Goal: Task Accomplishment & Management: Manage account settings

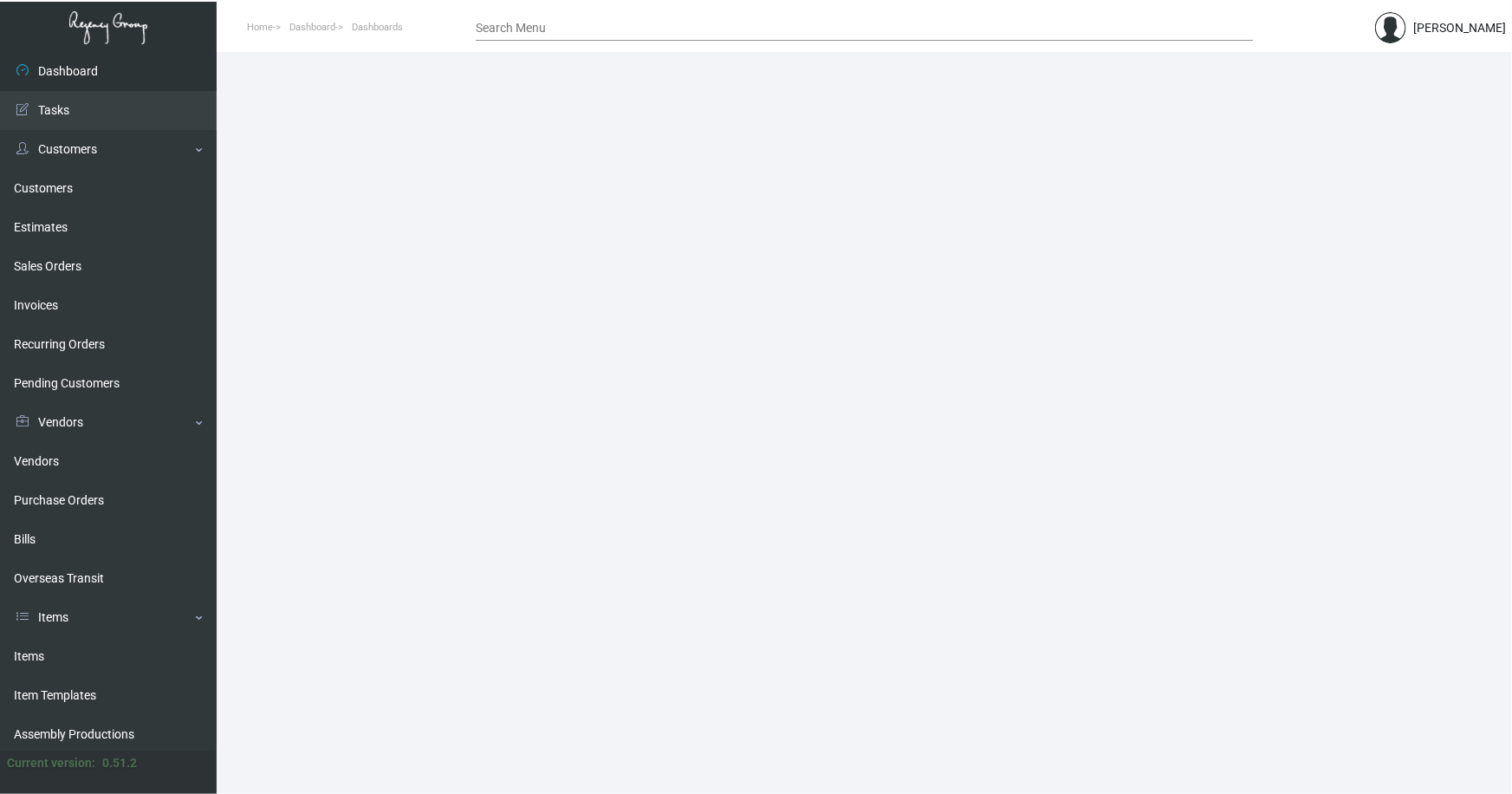
drag, startPoint x: 34, startPoint y: 653, endPoint x: 293, endPoint y: 436, distance: 337.9
click at [33, 652] on link "Items" at bounding box center [108, 656] width 217 height 39
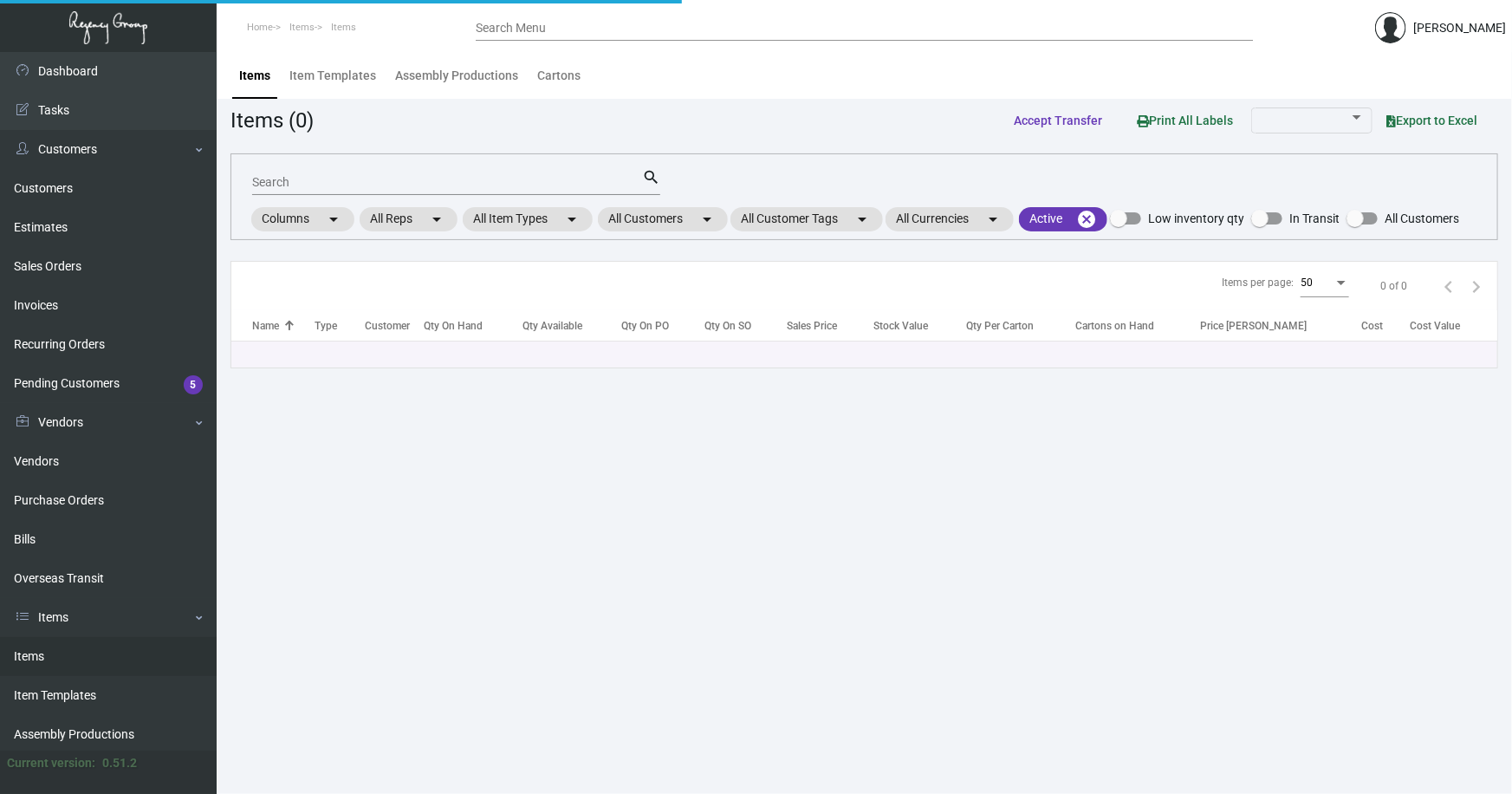
click at [436, 172] on div "Search" at bounding box center [448, 181] width 390 height 27
type input "[PERSON_NAME]"
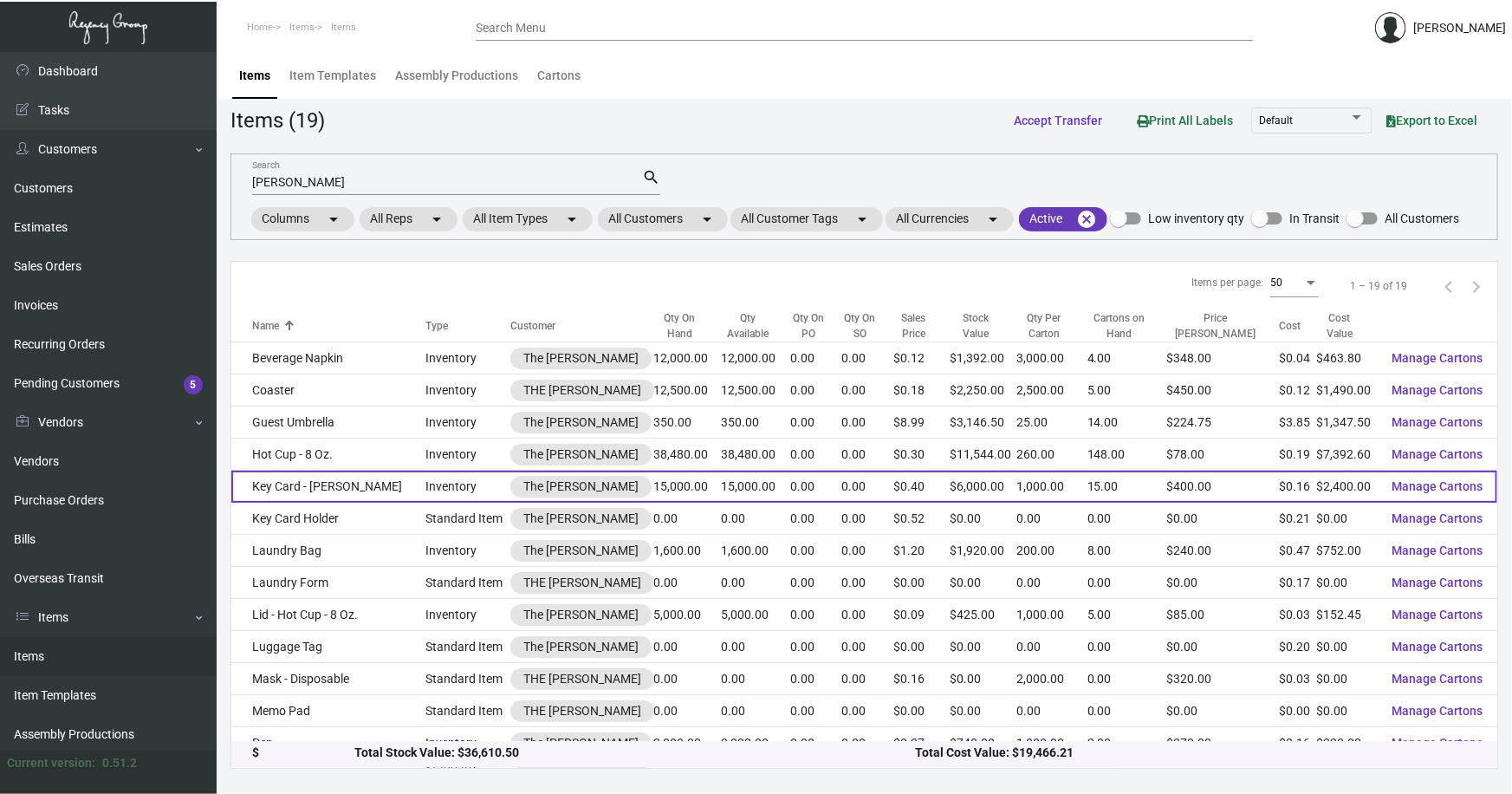
click at [274, 488] on td "Key Card - [PERSON_NAME]" at bounding box center [329, 486] width 194 height 32
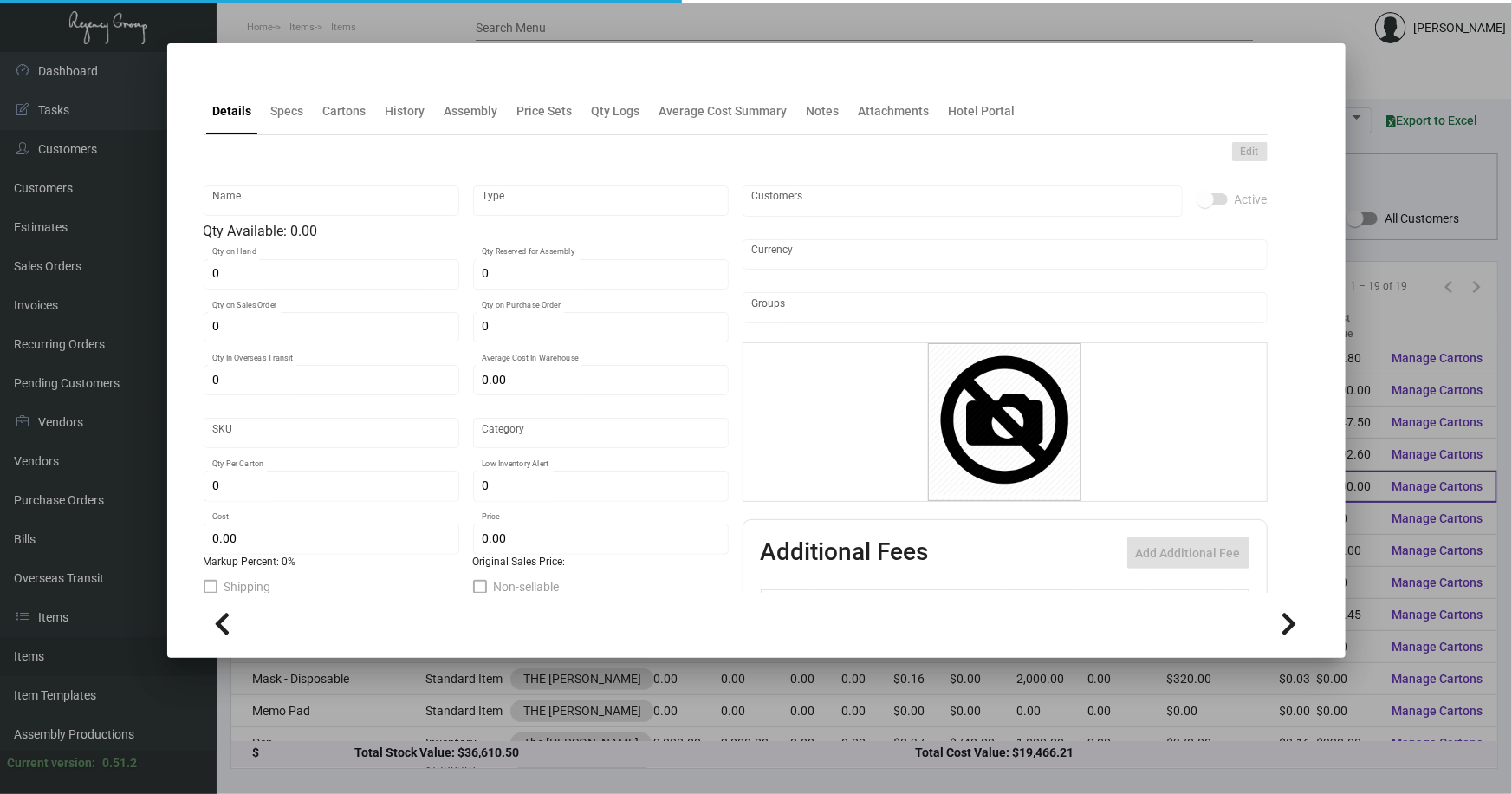
type input "Key Card - [PERSON_NAME]"
type input "Inventory"
type input "15,000"
type input "5,000"
type input "$ 0.17909"
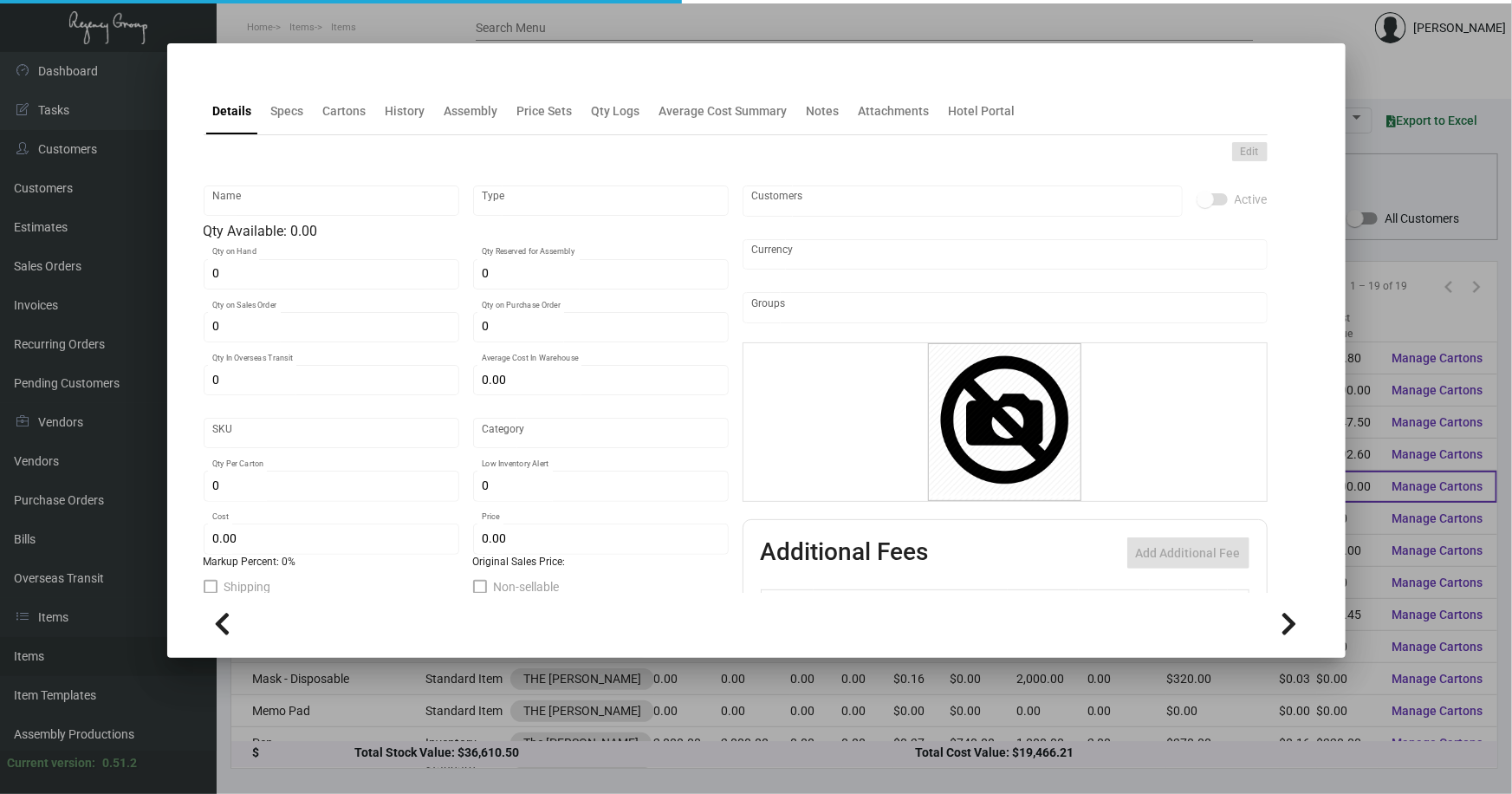
type input "Overseas"
type input "1,000"
type input "$ 0.16"
type input "$ 0.40"
checkbox input "true"
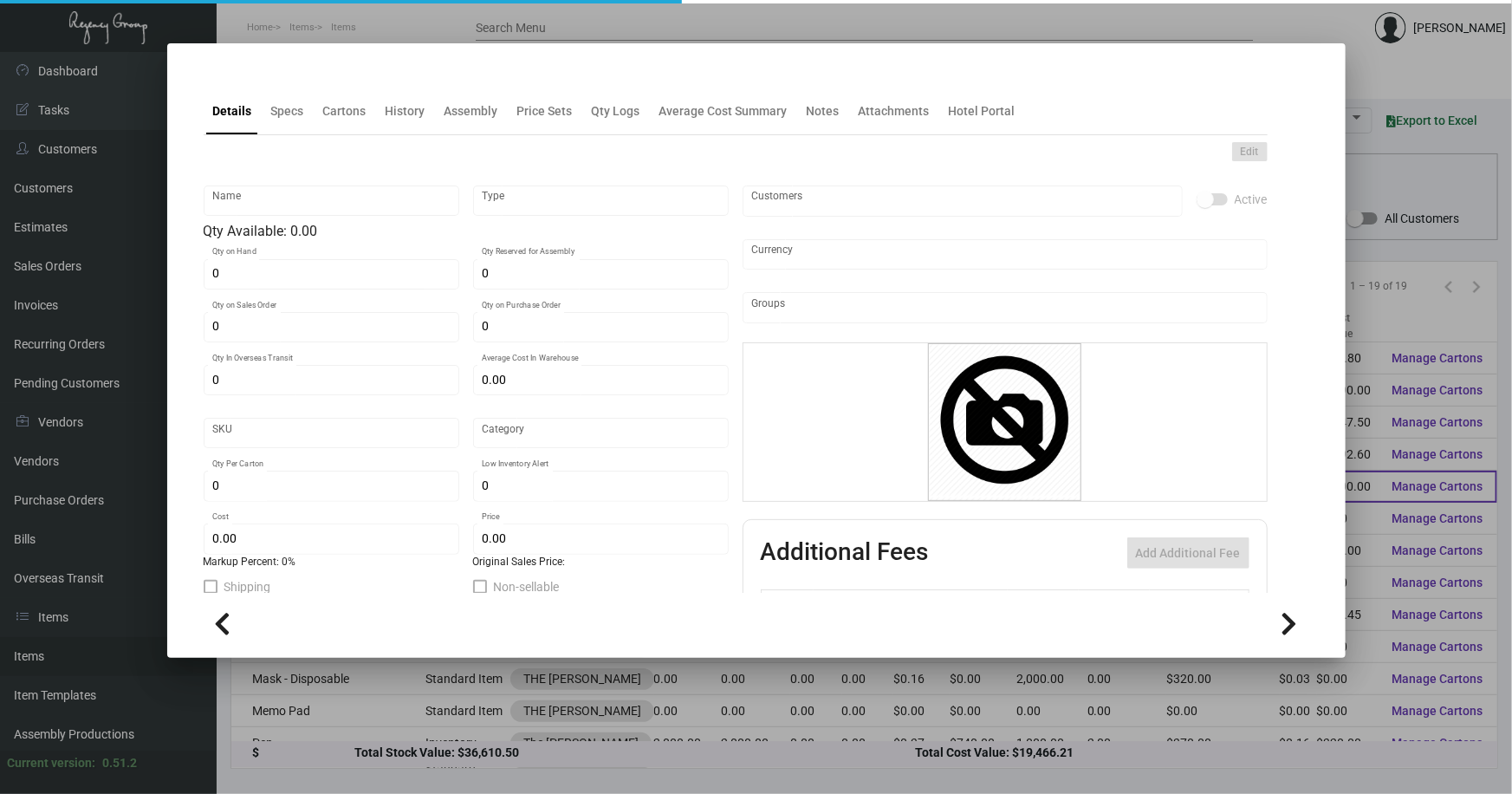
checkbox input "true"
type input "United States Dollar $"
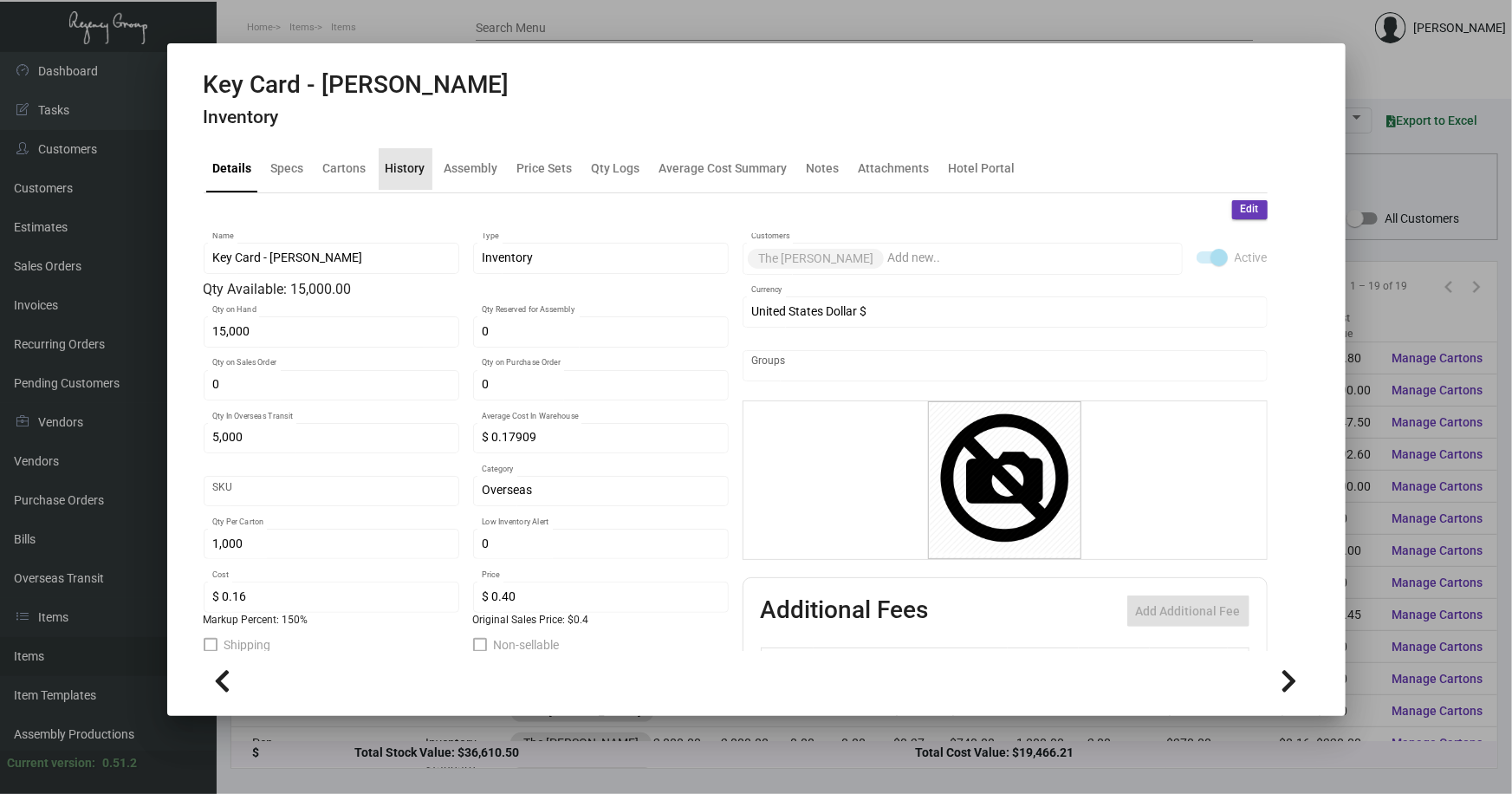
click at [407, 173] on div "History" at bounding box center [406, 168] width 40 height 18
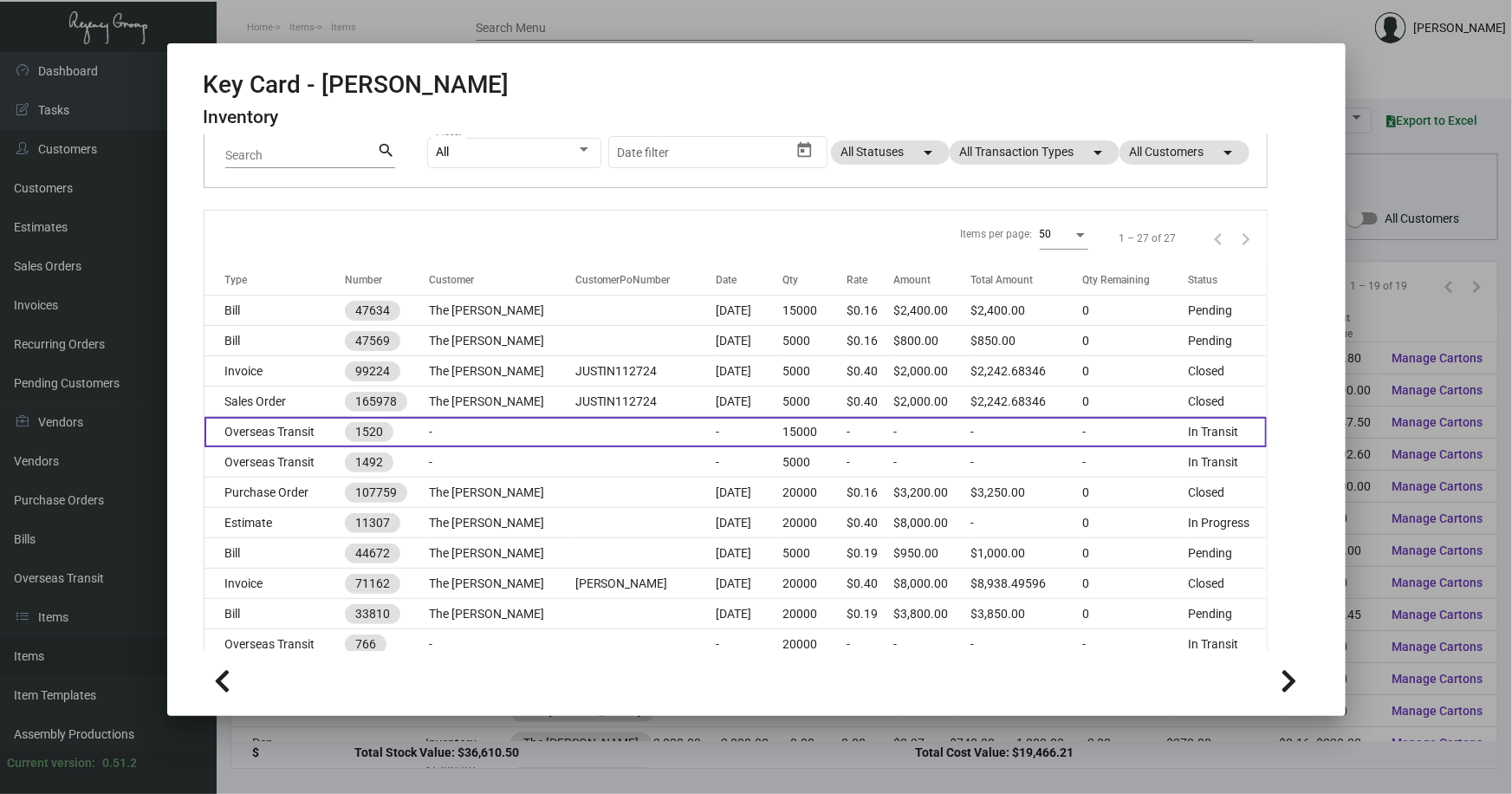
scroll to position [157, 0]
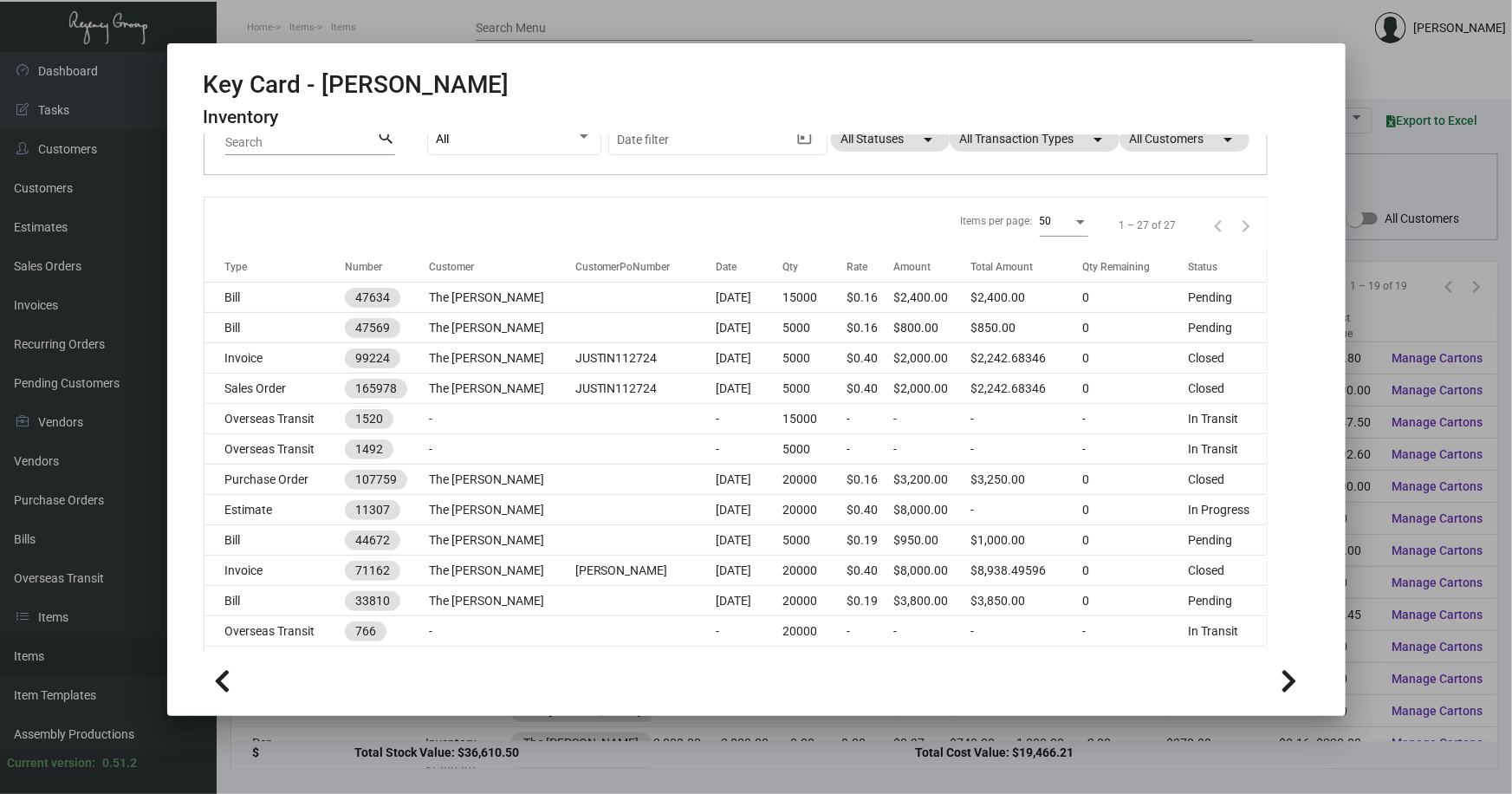
click at [1404, 187] on div at bounding box center [756, 397] width 1512 height 794
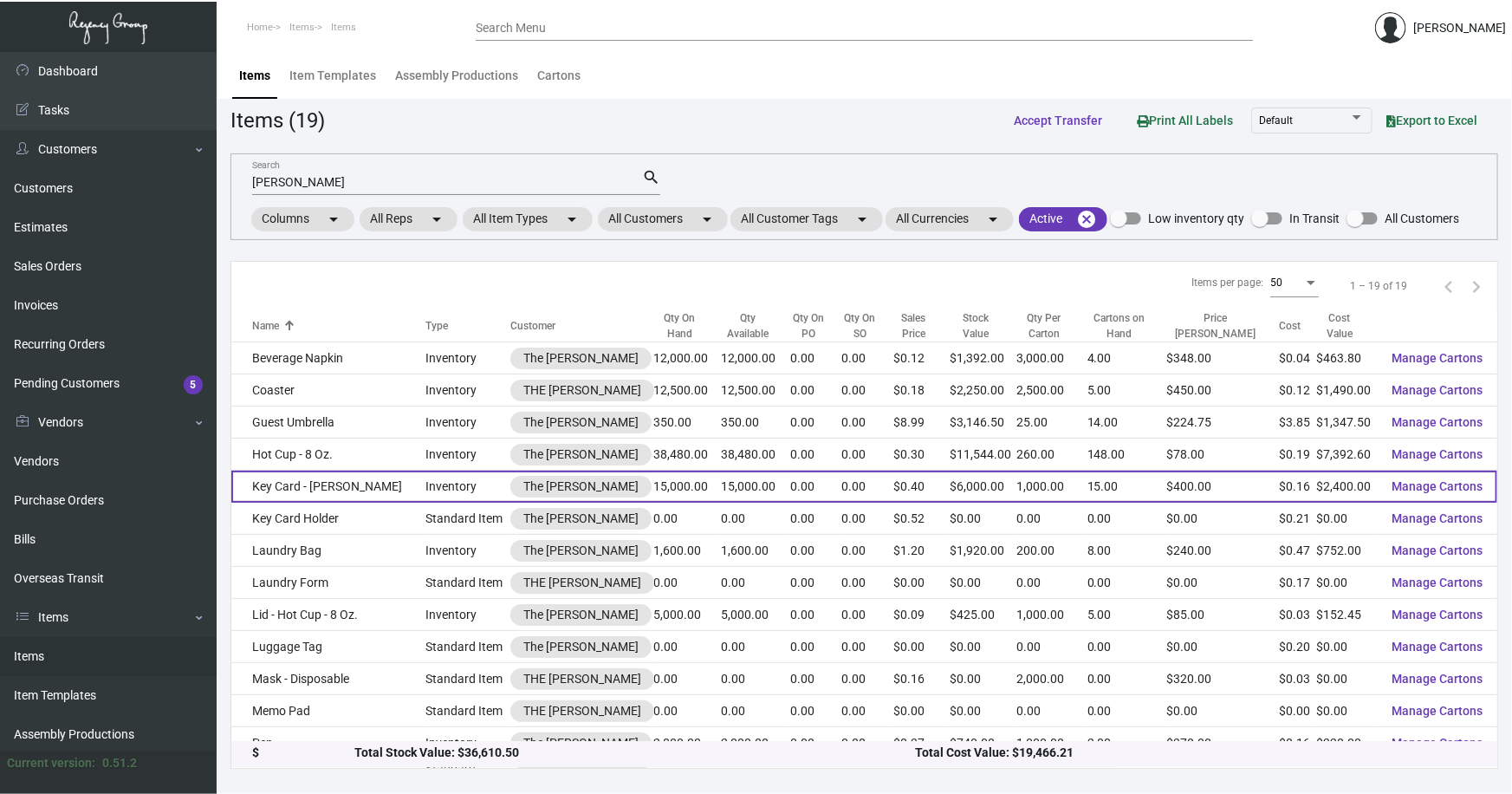
click at [341, 489] on td "Key Card - [PERSON_NAME]" at bounding box center [329, 486] width 194 height 32
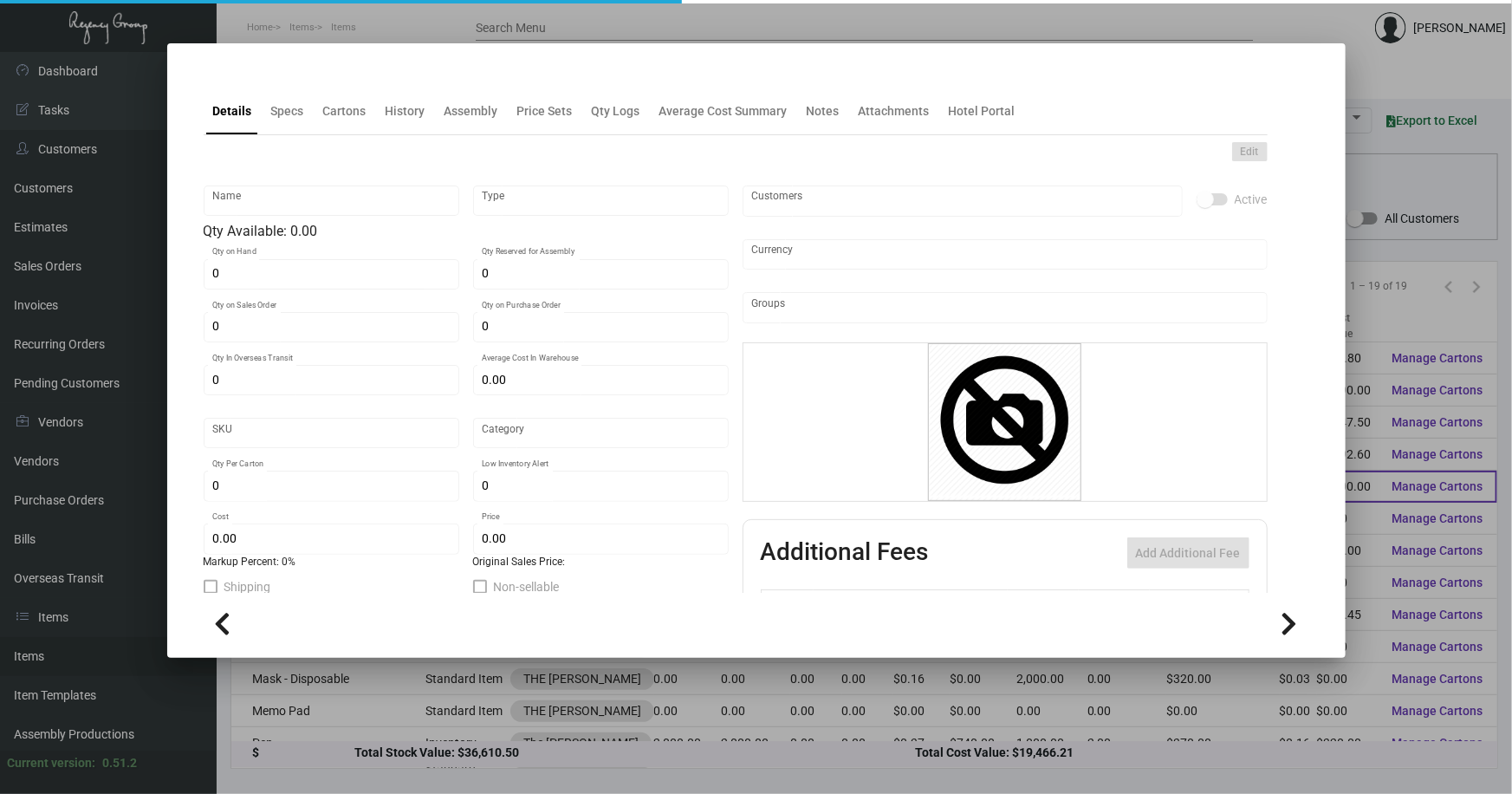
type input "Key Card - [PERSON_NAME]"
type input "Inventory"
type input "15,000"
type input "5,000"
type input "$ 0.17909"
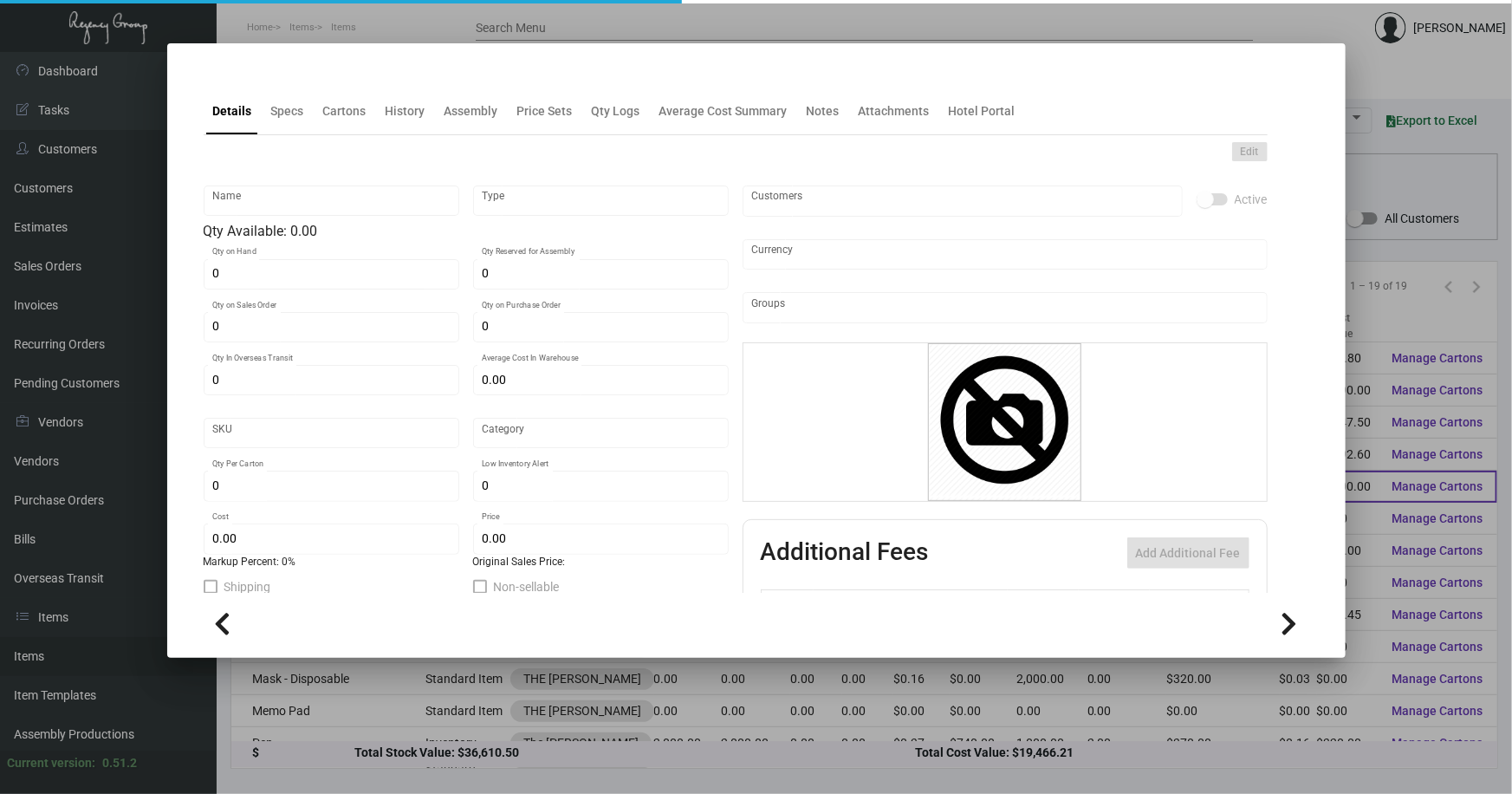
type input "Overseas"
type input "1,000"
type input "$ 0.16"
type input "$ 0.40"
checkbox input "true"
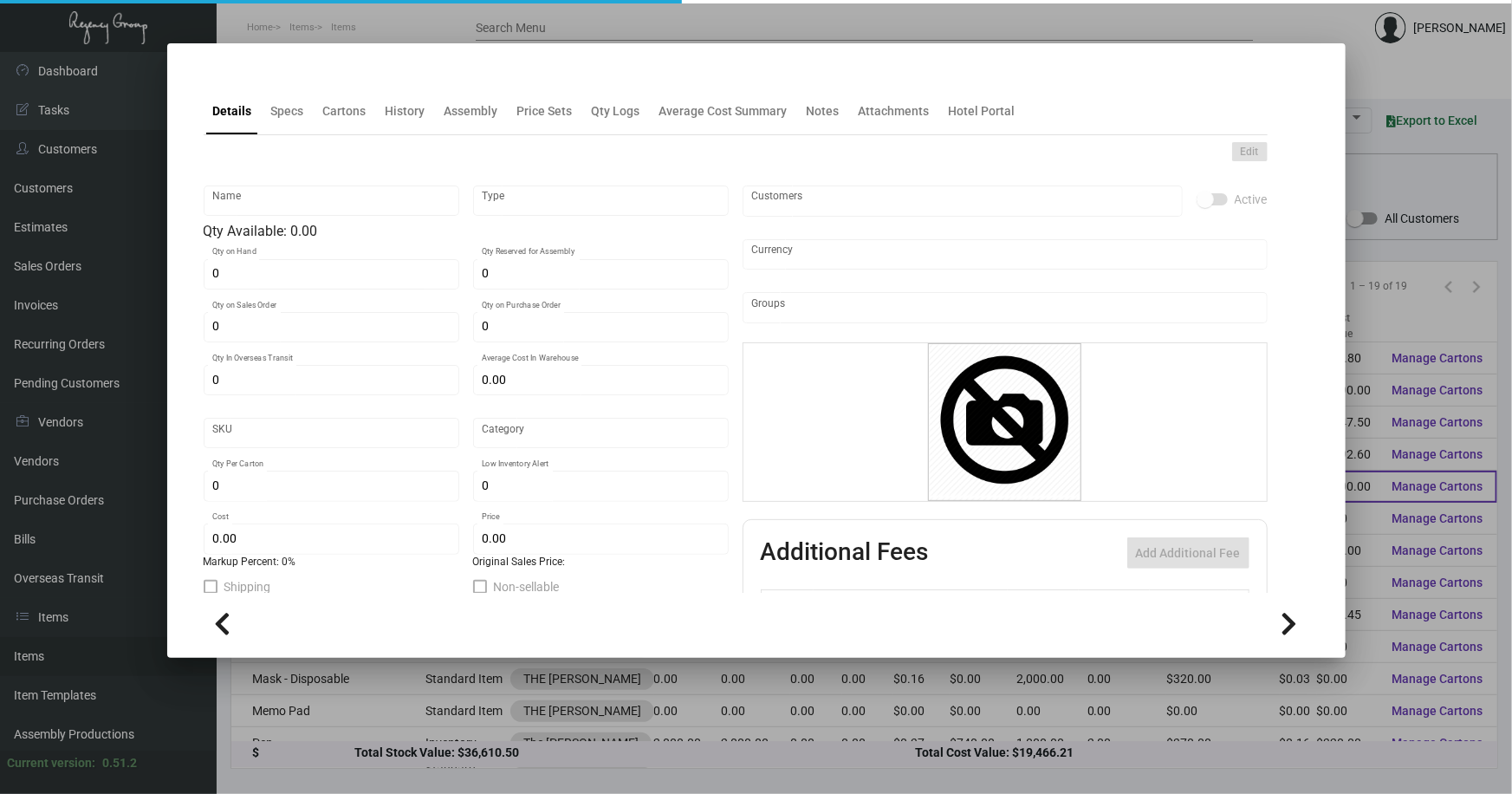
checkbox input "true"
type input "United States Dollar $"
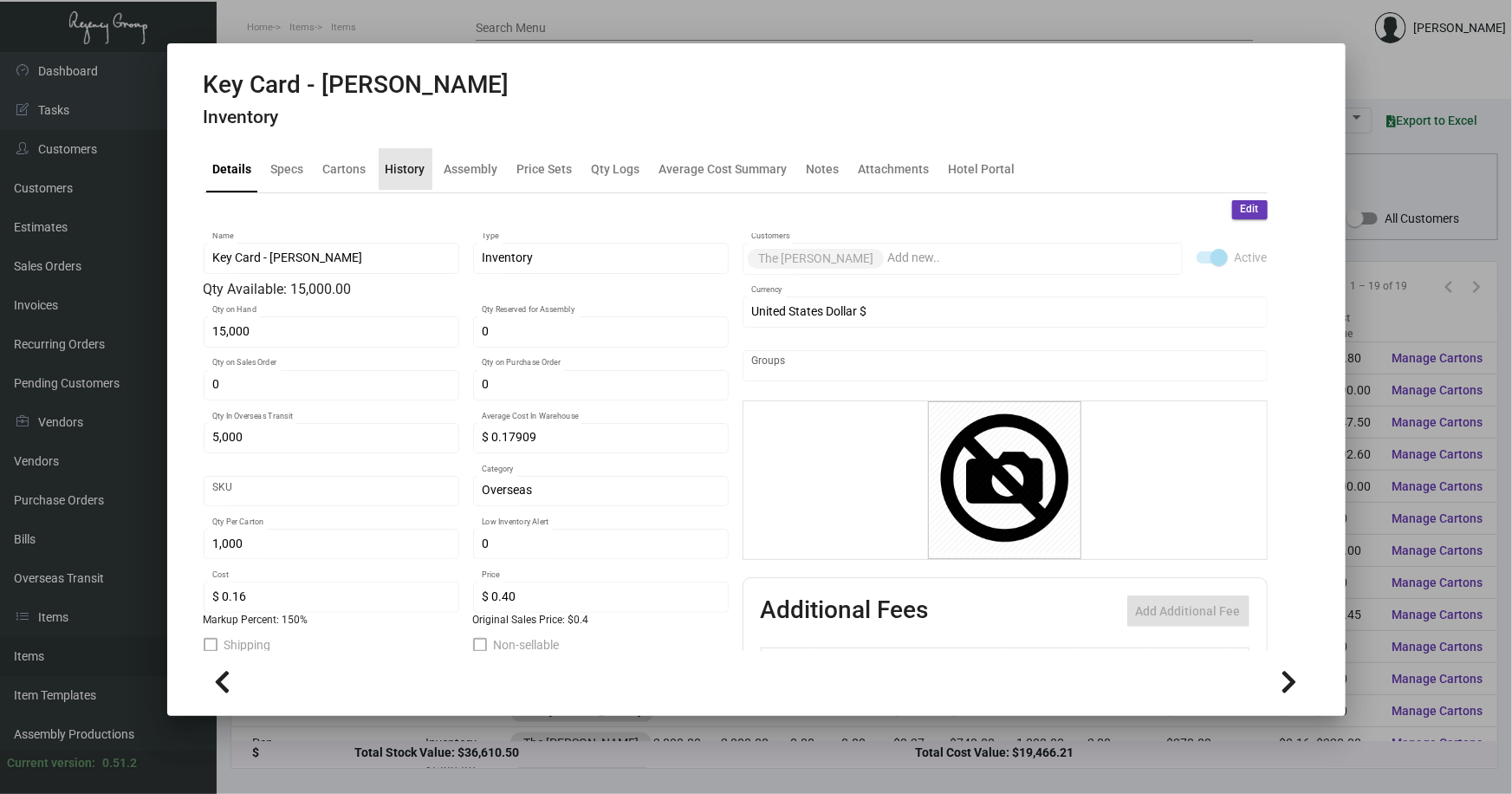
click at [410, 161] on div "History" at bounding box center [406, 168] width 40 height 18
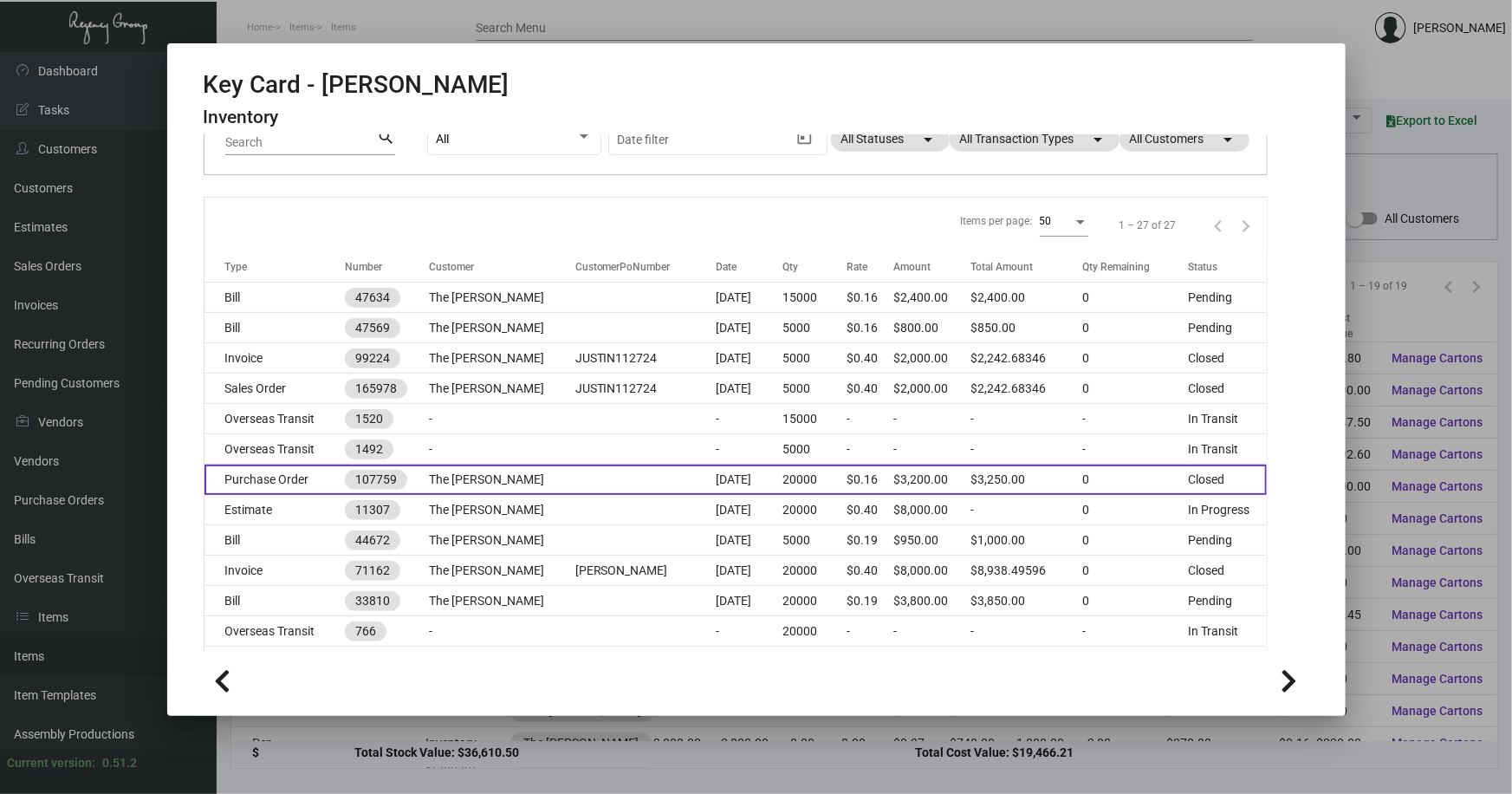
scroll to position [78, 0]
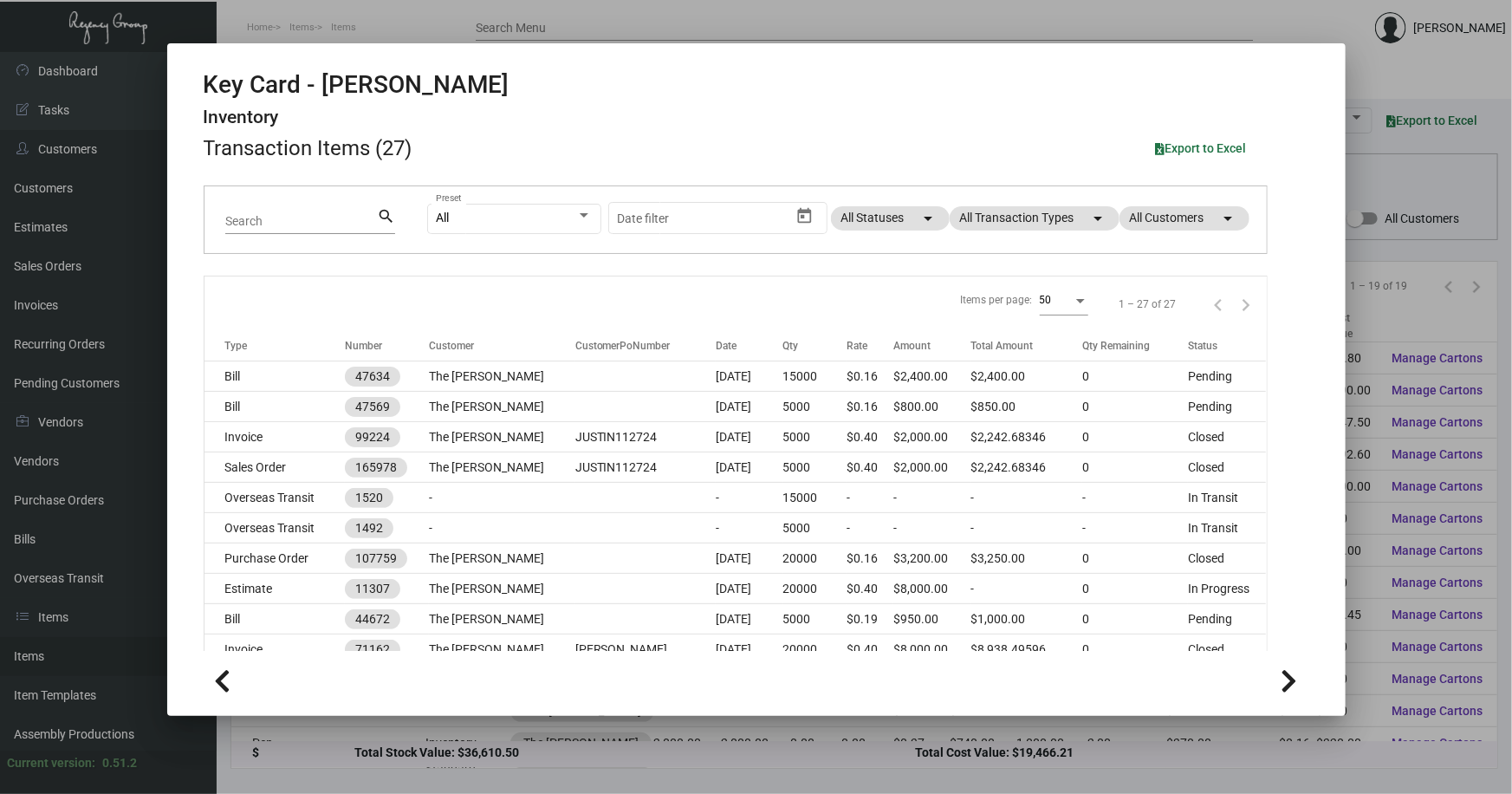
click at [1417, 166] on div at bounding box center [756, 397] width 1512 height 794
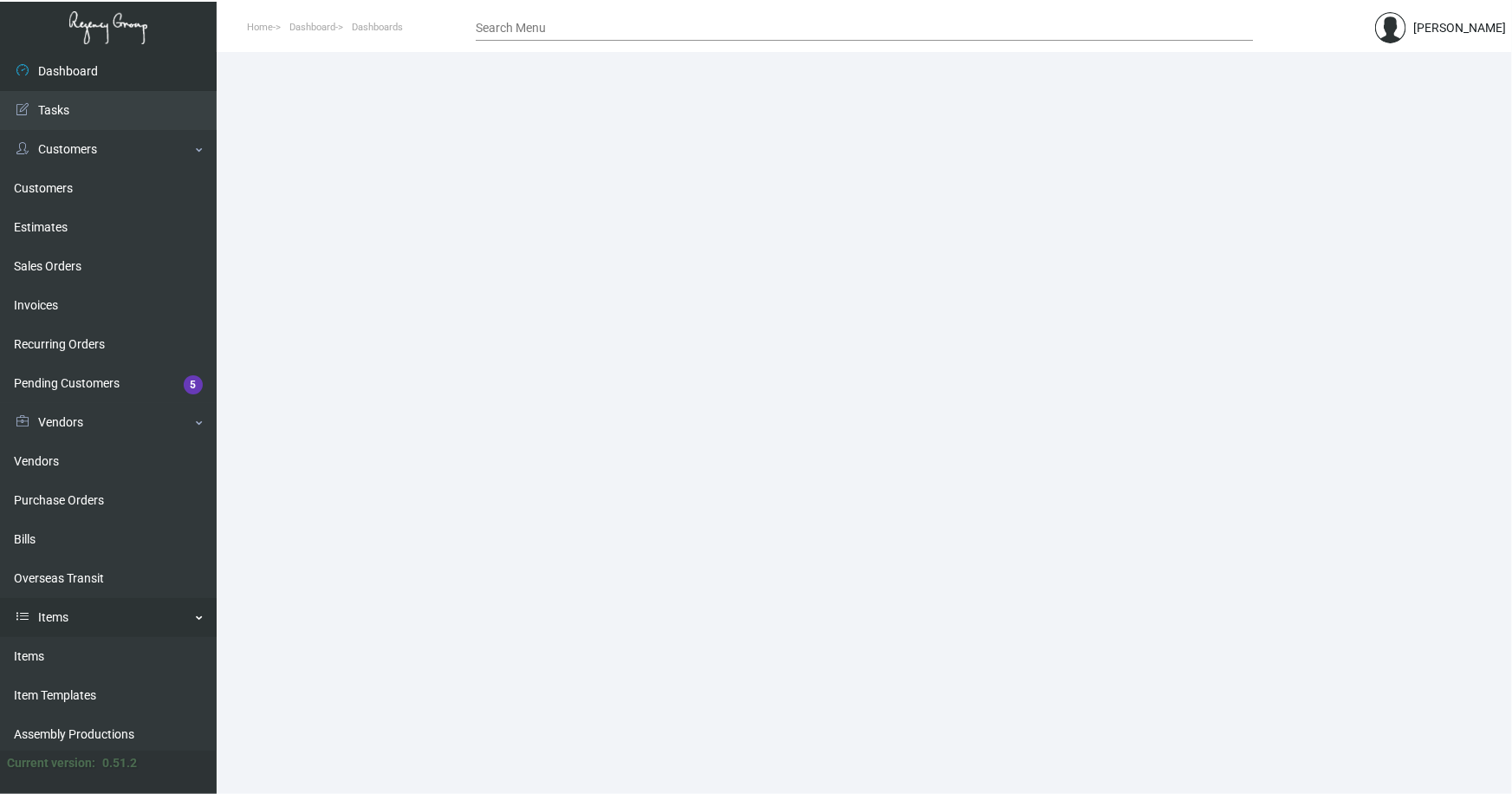
click at [44, 617] on link "Items" at bounding box center [108, 617] width 217 height 39
click at [60, 611] on link "Items" at bounding box center [108, 617] width 217 height 39
click at [65, 610] on link "Items" at bounding box center [108, 617] width 217 height 39
click at [484, 429] on main at bounding box center [864, 423] width 1295 height 742
click at [53, 614] on link "Items" at bounding box center [108, 617] width 217 height 39
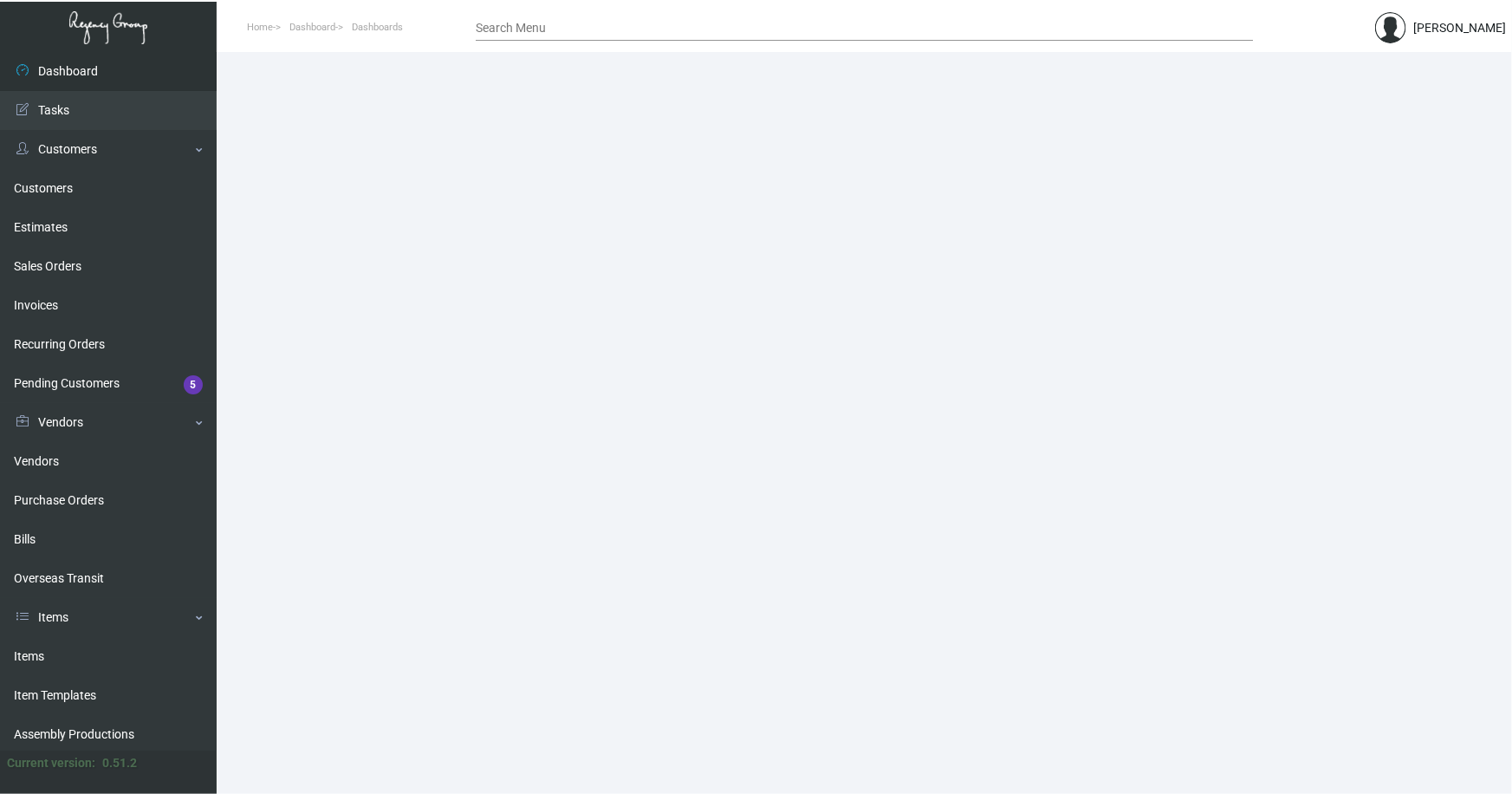
drag, startPoint x: 35, startPoint y: 650, endPoint x: 265, endPoint y: 514, distance: 267.2
click at [35, 650] on link "Items" at bounding box center [108, 656] width 217 height 39
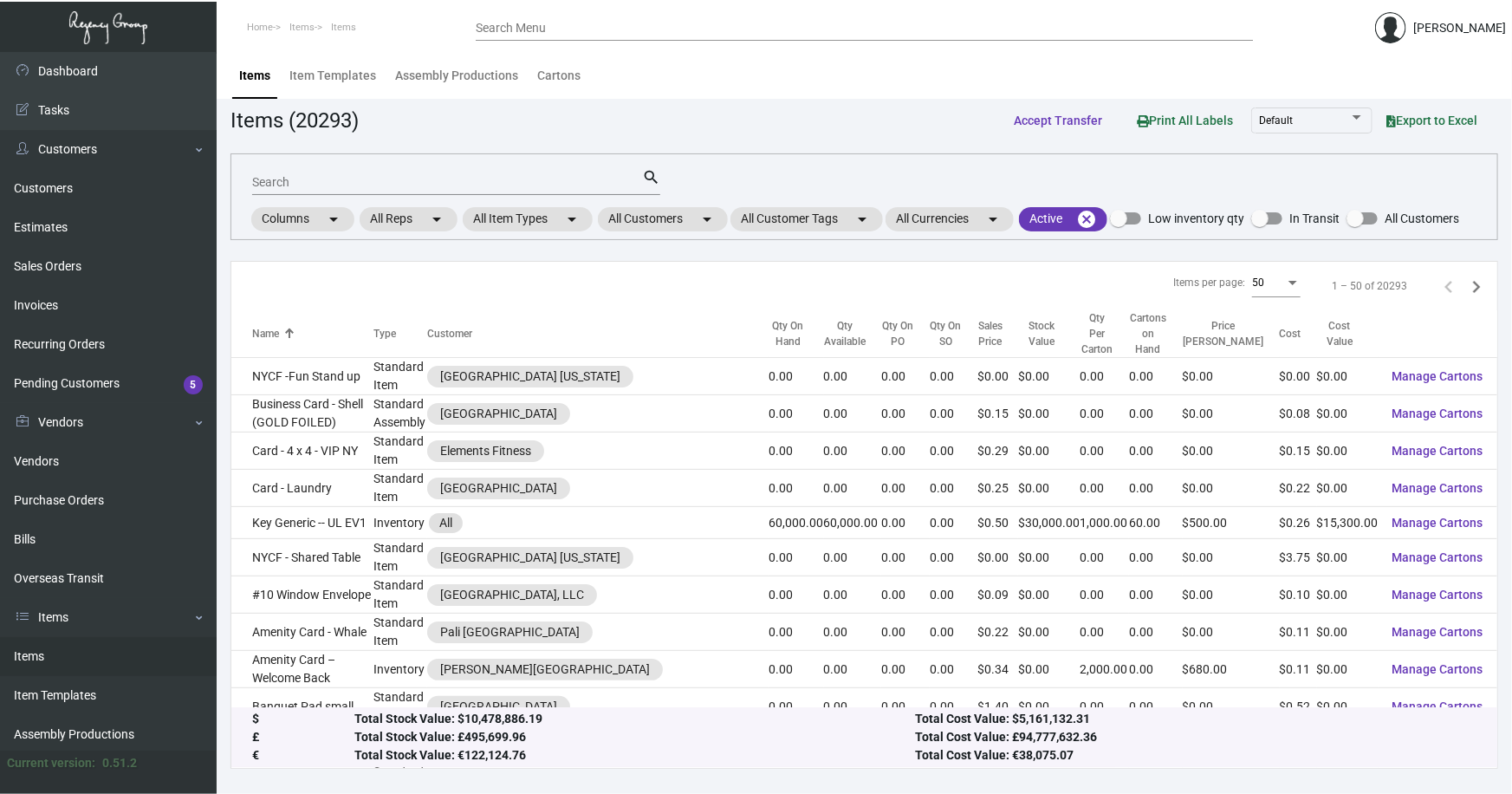
click at [427, 182] on input "Search" at bounding box center [448, 183] width 390 height 14
type input "wallace key"
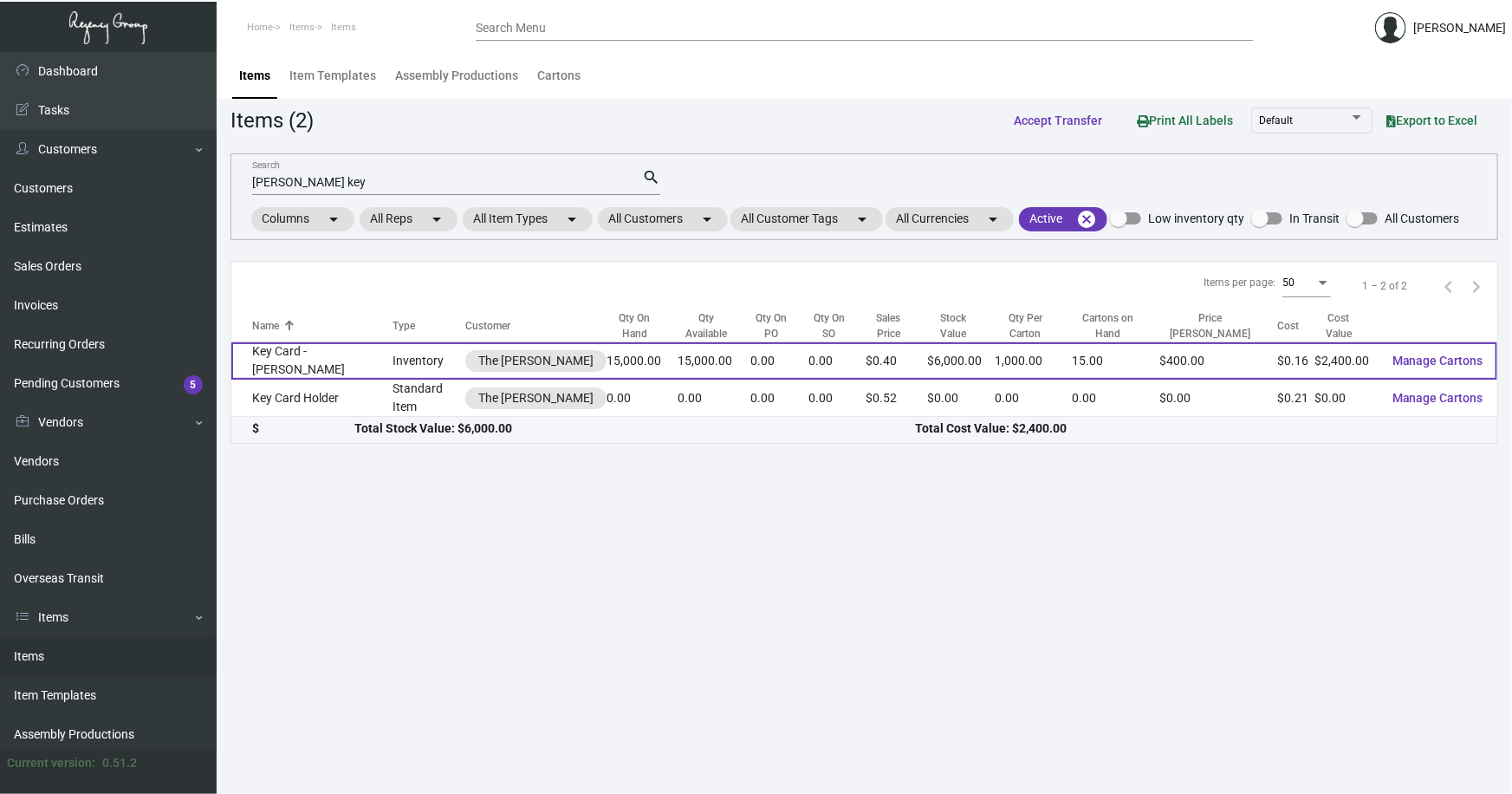
click at [336, 350] on td "Key Card - [PERSON_NAME]" at bounding box center [312, 361] width 161 height 37
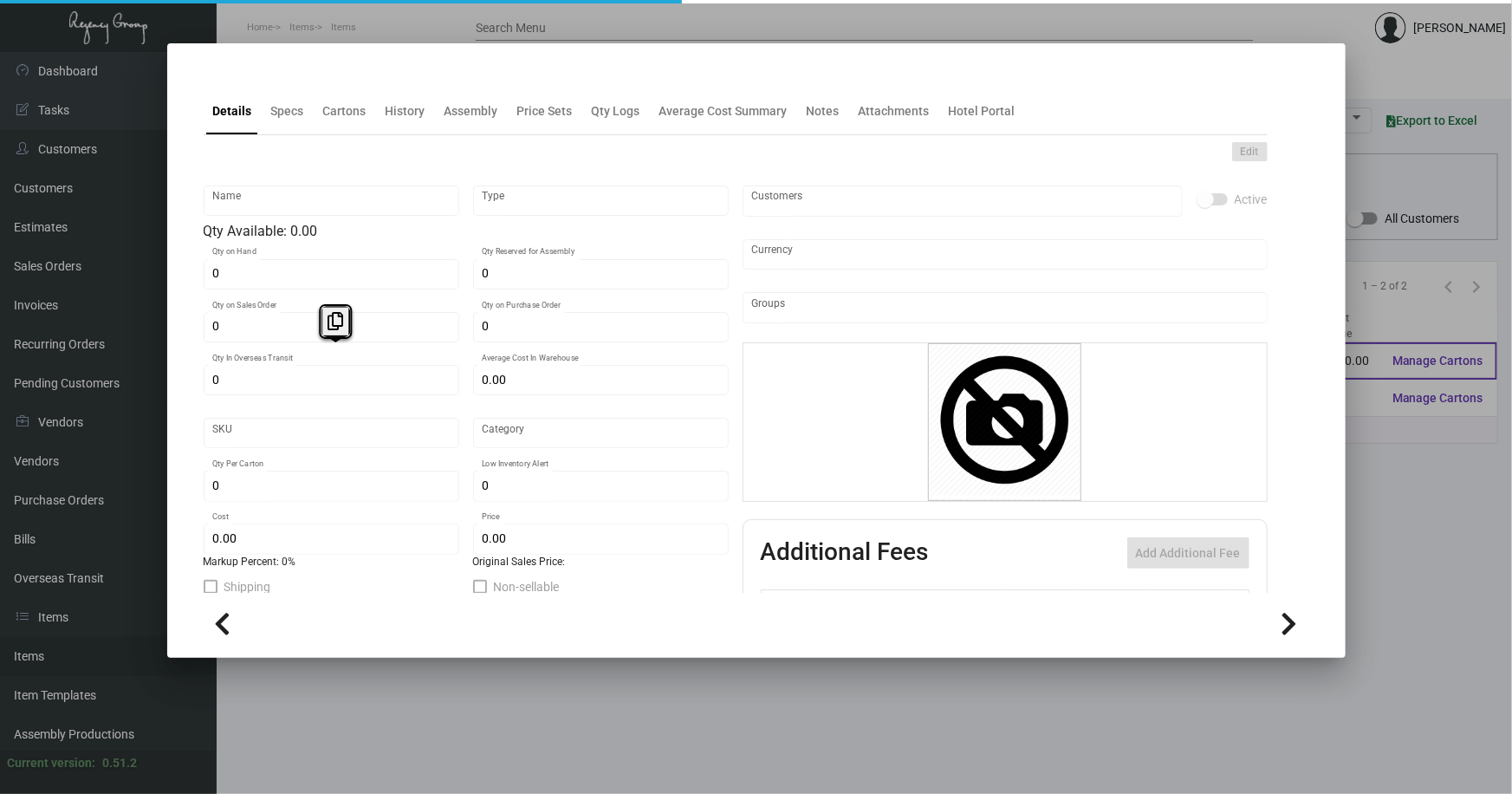
type input "Key Card - [PERSON_NAME]"
type input "Inventory"
type input "15,000"
type input "5,000"
type input "$ 0.17909"
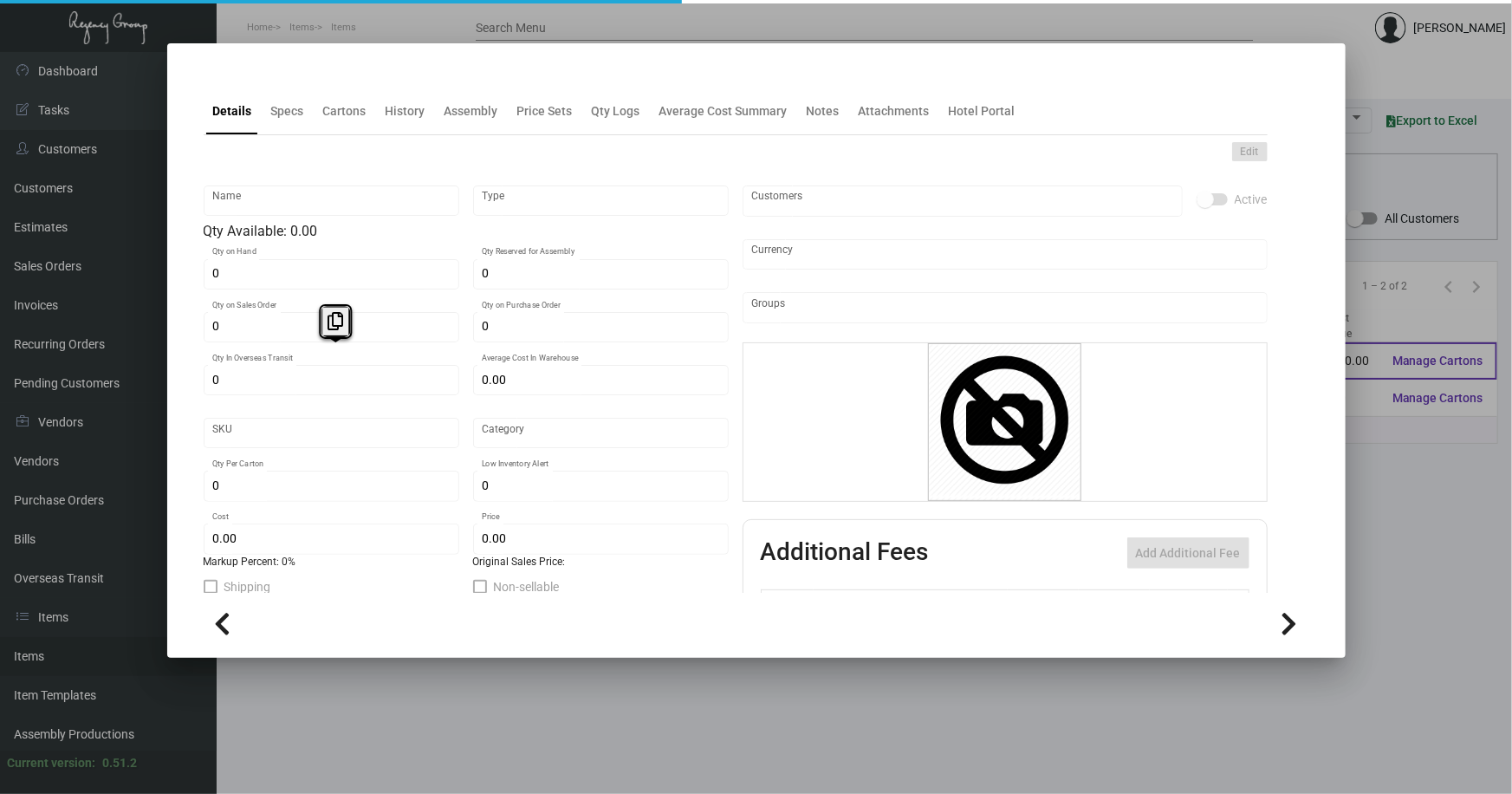
type input "Overseas"
type input "1,000"
type input "$ 0.16"
type input "$ 0.40"
checkbox input "true"
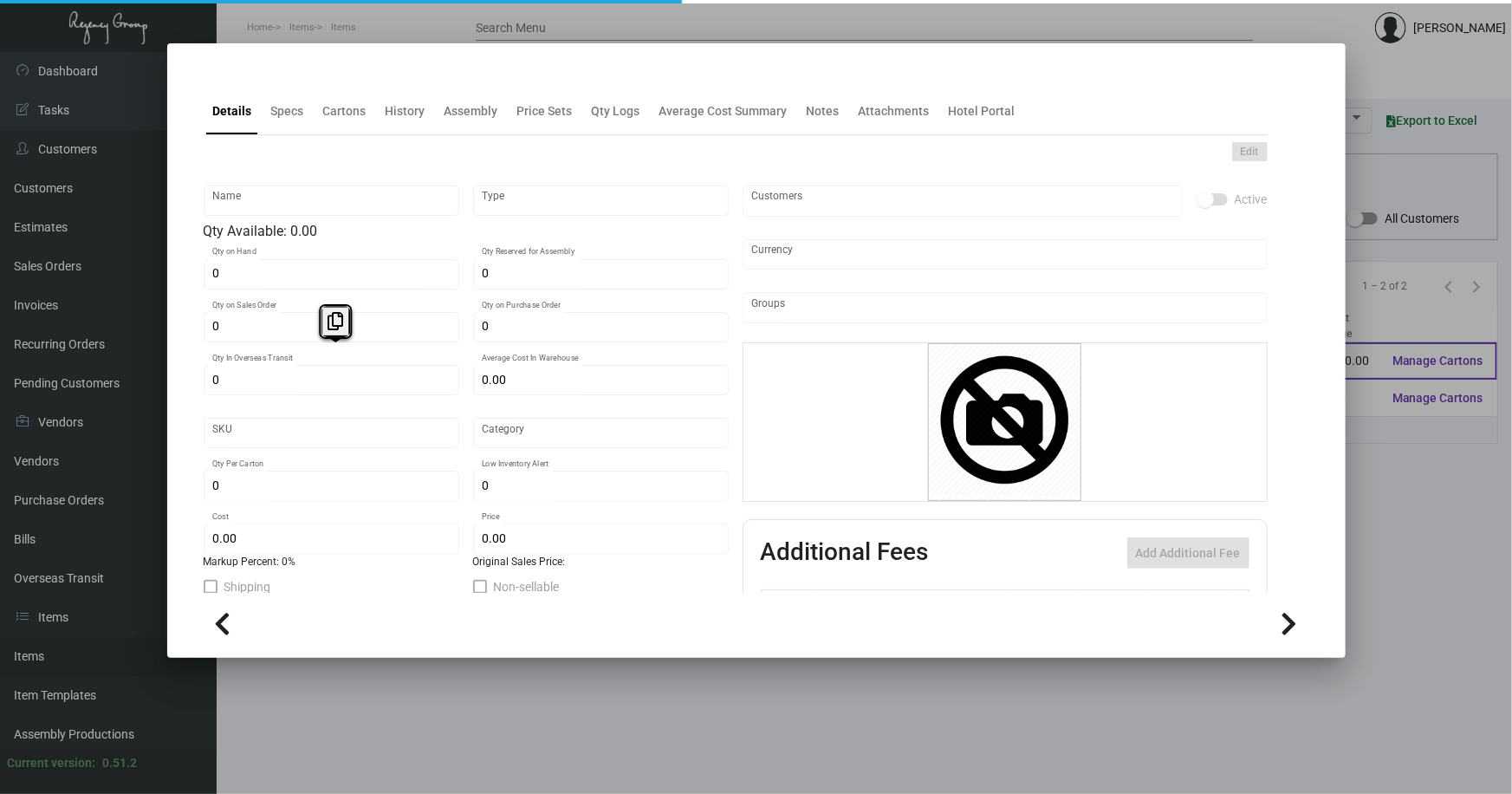
checkbox input "true"
type input "United States Dollar $"
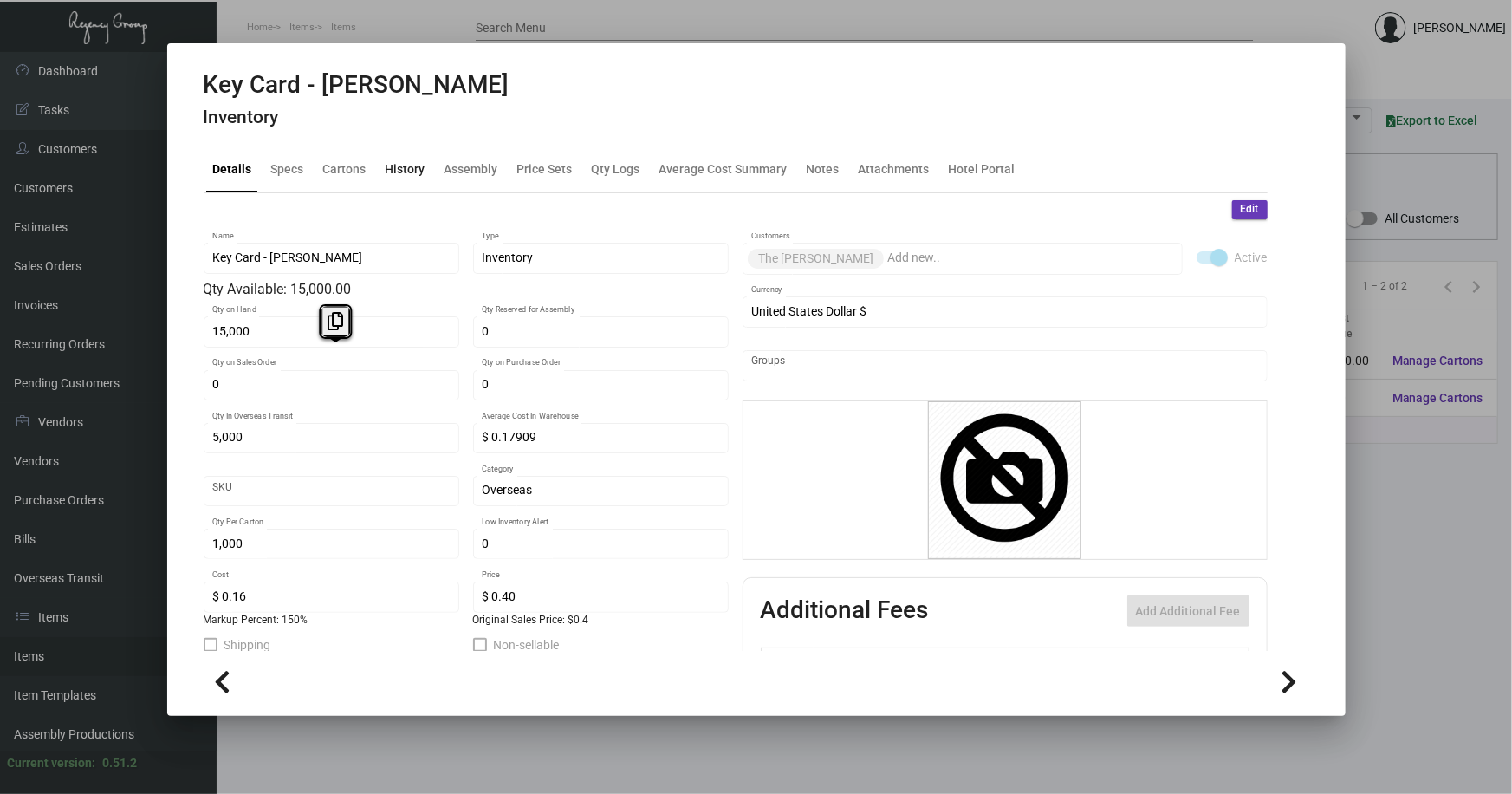
drag, startPoint x: 336, startPoint y: 350, endPoint x: 398, endPoint y: 174, distance: 186.6
click at [398, 174] on div "History" at bounding box center [406, 168] width 40 height 18
